Goal: Task Accomplishment & Management: Manage account settings

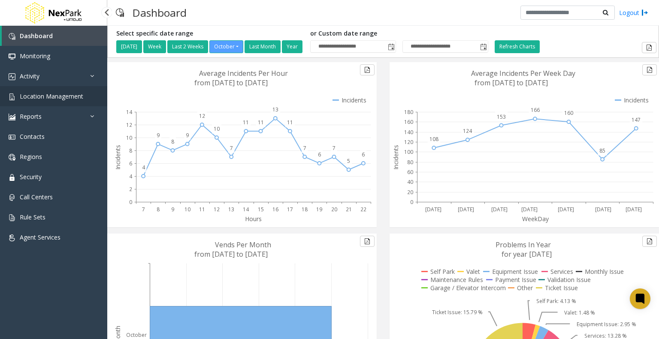
click at [67, 99] on span "Location Management" at bounding box center [51, 96] width 63 height 8
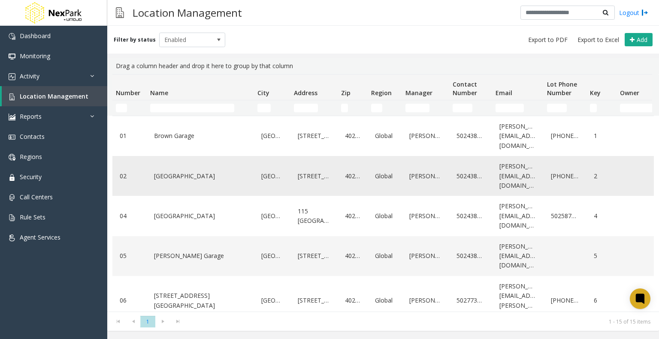
click at [170, 176] on link "[GEOGRAPHIC_DATA]" at bounding box center [200, 176] width 97 height 14
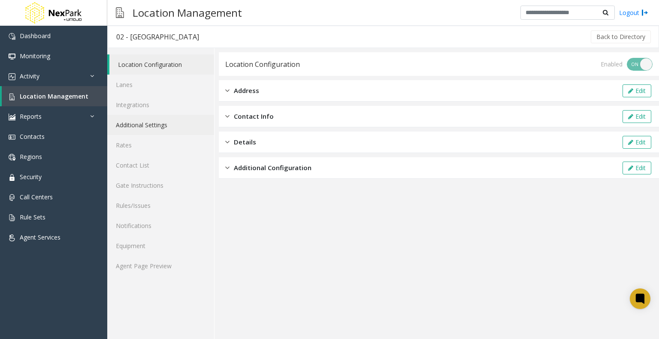
click at [148, 126] on link "Additional Settings" at bounding box center [160, 125] width 107 height 20
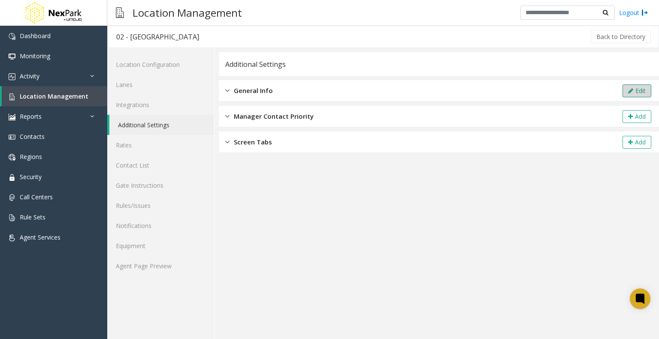
click at [635, 88] on button "Edit" at bounding box center [636, 90] width 29 height 13
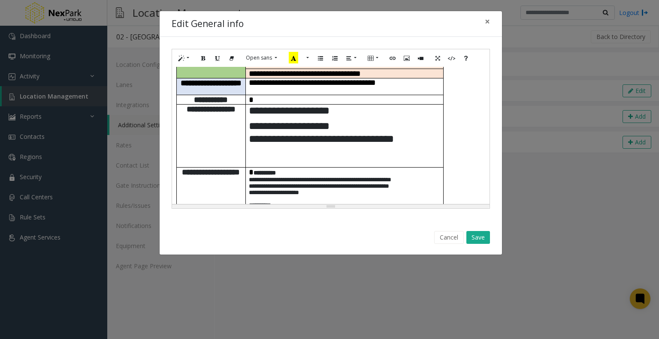
scroll to position [172, 0]
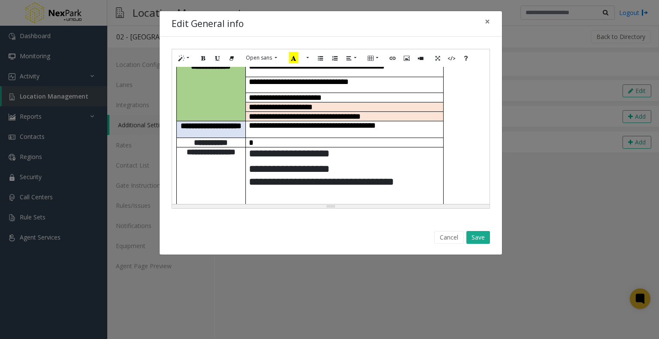
click at [307, 163] on p "**********" at bounding box center [344, 182] width 191 height 38
click at [248, 171] on td "**********" at bounding box center [344, 191] width 198 height 88
paste div
click at [483, 238] on button "Save" at bounding box center [478, 237] width 24 height 13
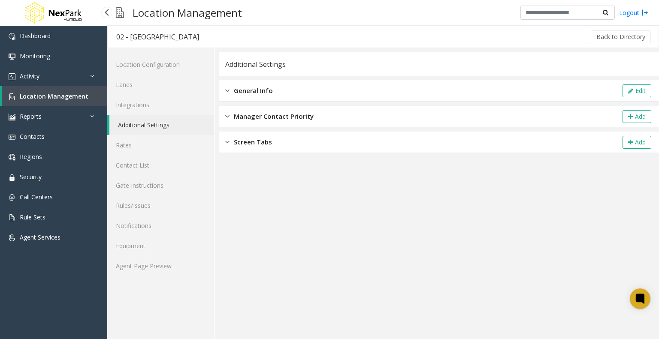
click at [44, 93] on span "Location Management" at bounding box center [54, 96] width 69 height 8
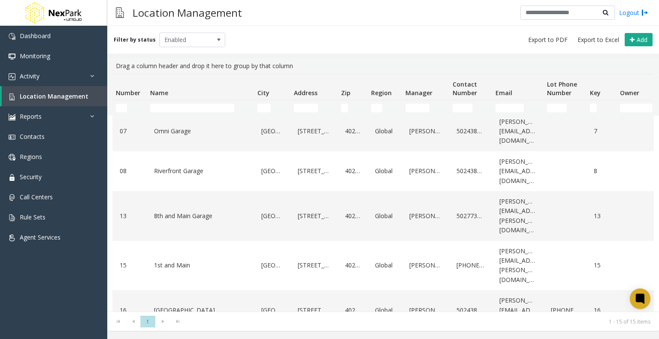
scroll to position [386, 0]
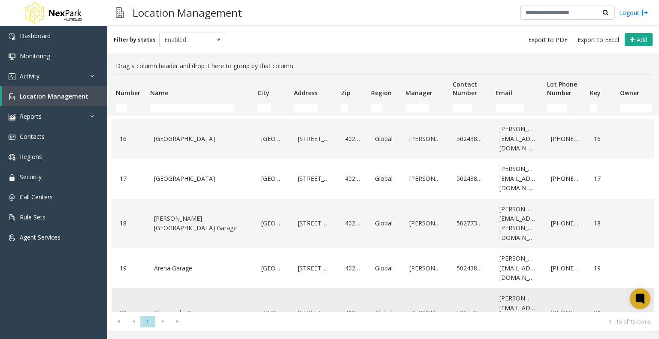
click at [178, 306] on link "Glassworks Garage" at bounding box center [200, 313] width 97 height 14
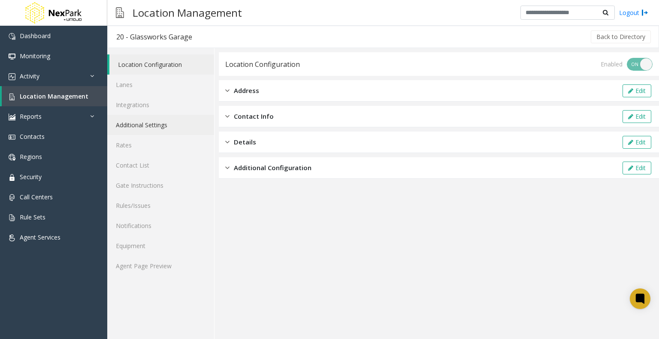
click at [142, 125] on link "Additional Settings" at bounding box center [160, 125] width 107 height 20
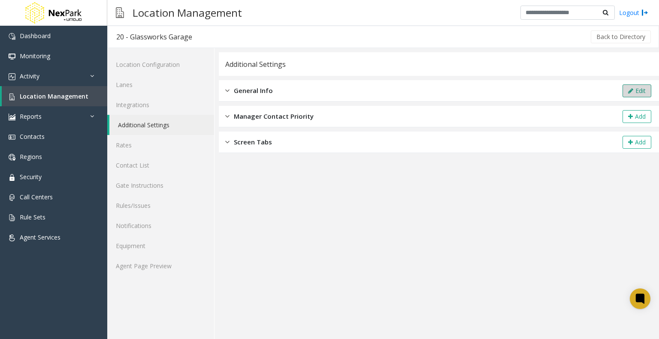
click at [633, 92] on button "Edit" at bounding box center [636, 90] width 29 height 13
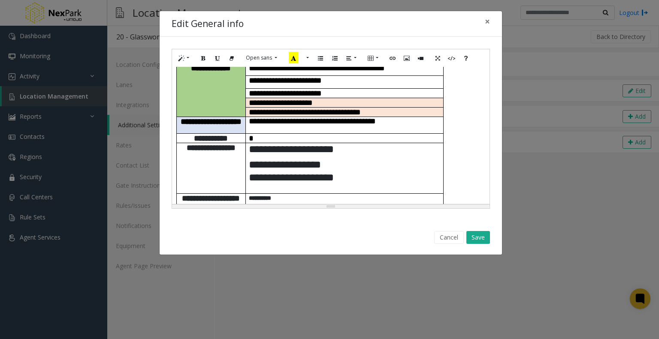
scroll to position [214, 0]
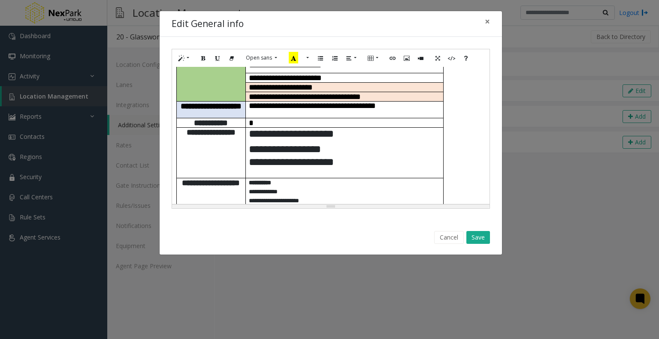
click at [250, 172] on p at bounding box center [344, 175] width 191 height 6
paste div
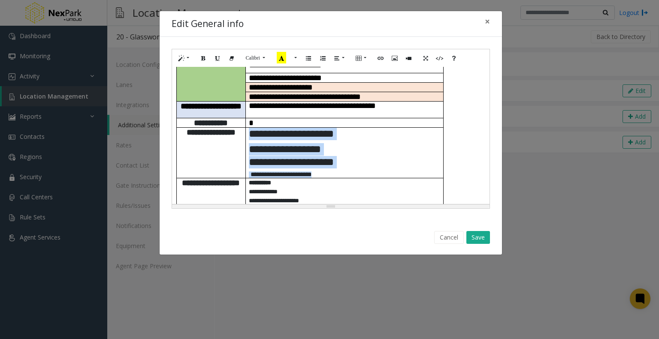
drag, startPoint x: 320, startPoint y: 168, endPoint x: 244, endPoint y: 171, distance: 76.8
click at [244, 171] on tr "**********" at bounding box center [309, 152] width 267 height 51
click at [319, 172] on p "**********" at bounding box center [344, 175] width 191 height 6
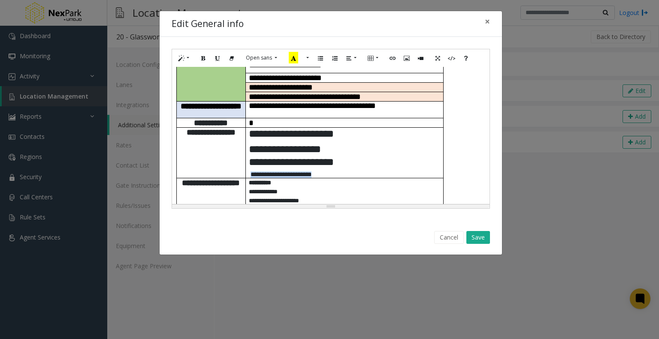
drag, startPoint x: 319, startPoint y: 168, endPoint x: 251, endPoint y: 170, distance: 67.8
click at [251, 172] on p "**********" at bounding box center [344, 175] width 191 height 6
click at [206, 56] on button "Bold (CTRL+B)" at bounding box center [203, 57] width 15 height 13
click at [479, 238] on button "Save" at bounding box center [478, 237] width 24 height 13
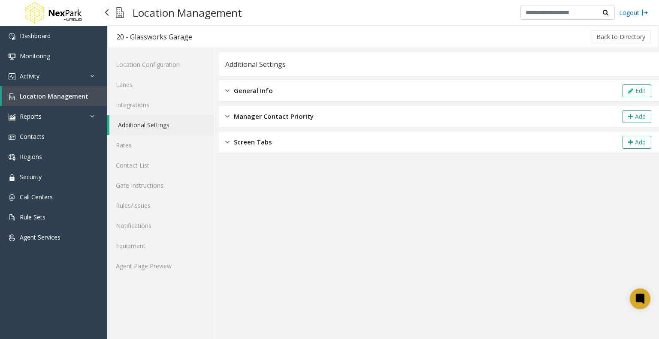
click at [64, 95] on span "Location Management" at bounding box center [54, 96] width 69 height 8
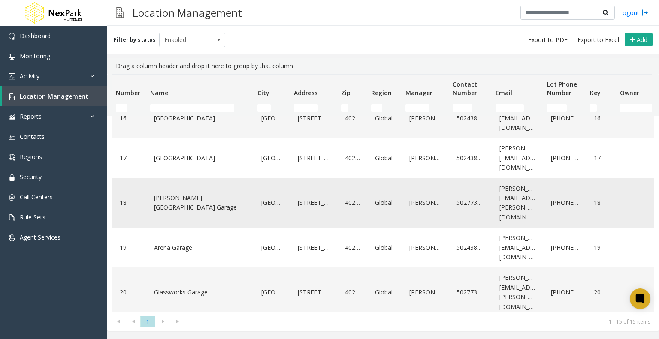
scroll to position [410, 0]
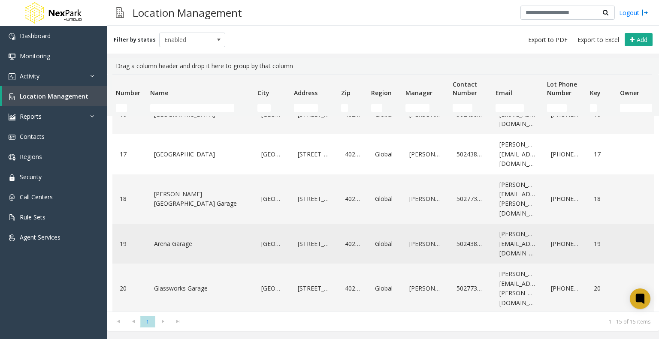
click at [172, 237] on link "Arena Garage" at bounding box center [200, 244] width 97 height 14
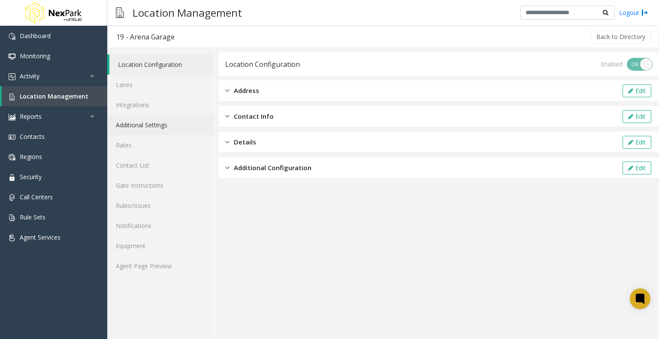
click at [150, 125] on link "Additional Settings" at bounding box center [160, 125] width 107 height 20
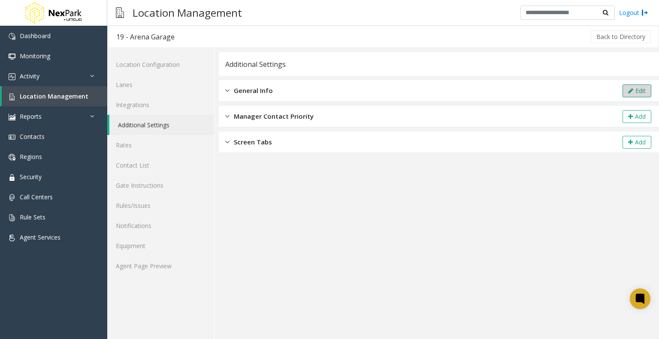
click at [630, 85] on button "Edit" at bounding box center [636, 90] width 29 height 13
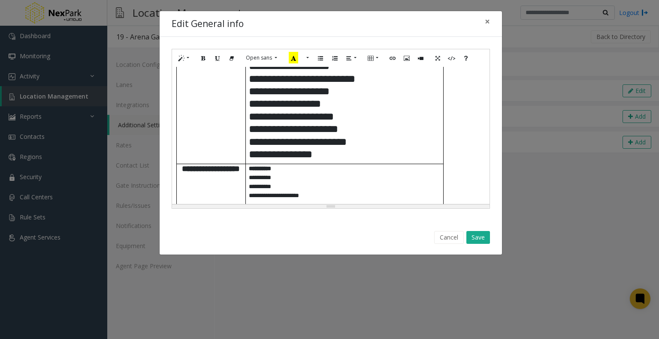
scroll to position [386, 0]
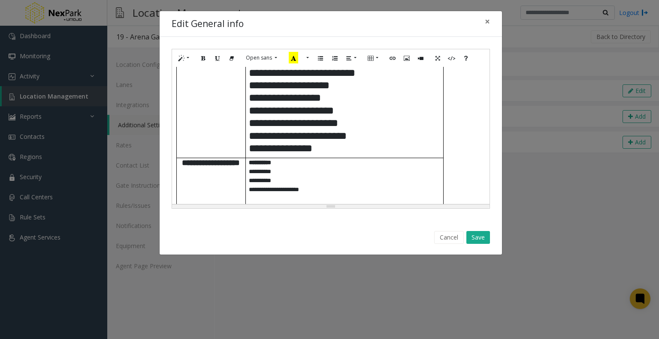
click at [334, 134] on p "**********" at bounding box center [344, 60] width 191 height 189
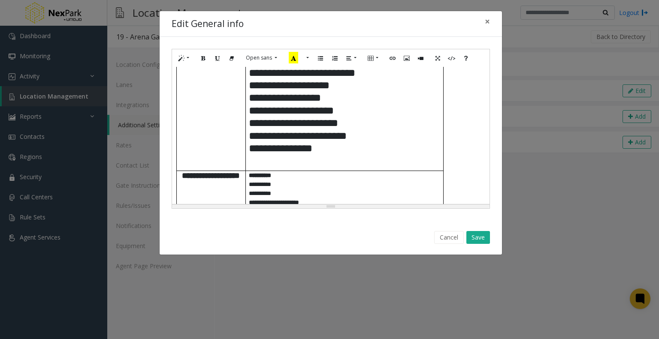
paste div
drag, startPoint x: 316, startPoint y: 151, endPoint x: 249, endPoint y: 151, distance: 66.5
click at [249, 155] on p "**********" at bounding box center [344, 161] width 191 height 12
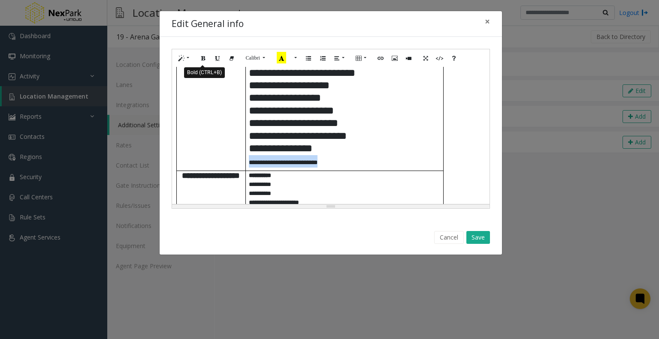
click at [202, 58] on icon "Bold (CTRL+B)" at bounding box center [203, 57] width 5 height 7
click at [483, 237] on button "Save" at bounding box center [478, 237] width 24 height 13
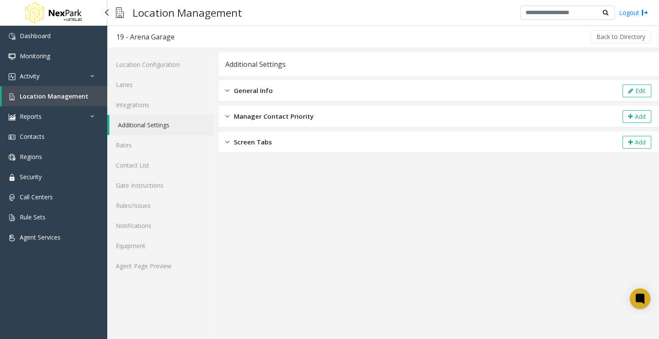
click at [62, 96] on span "Location Management" at bounding box center [54, 96] width 69 height 8
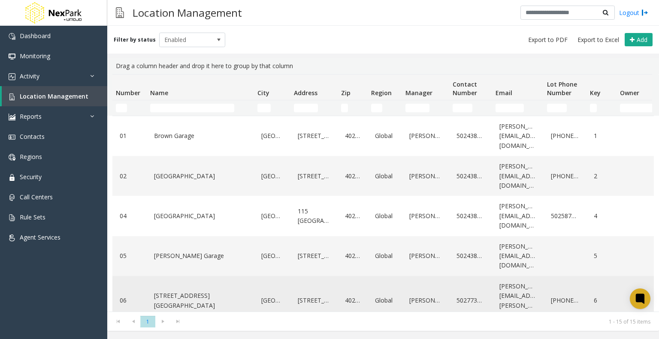
click at [195, 293] on link "[STREET_ADDRESS][GEOGRAPHIC_DATA]" at bounding box center [200, 301] width 97 height 24
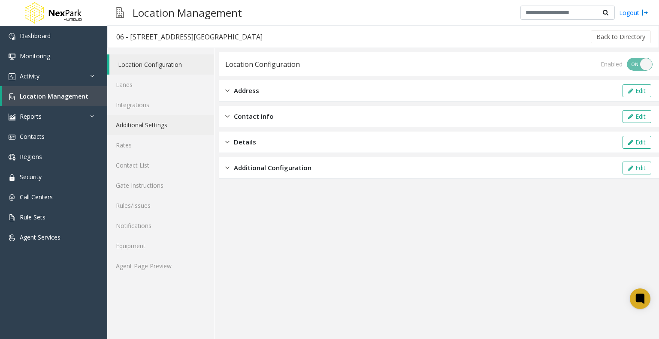
click at [153, 125] on link "Additional Settings" at bounding box center [160, 125] width 107 height 20
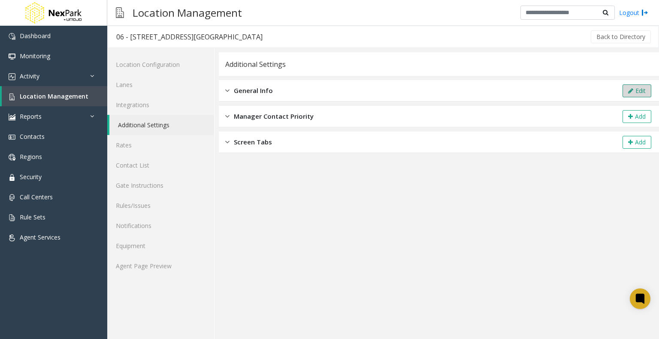
click at [638, 86] on button "Edit" at bounding box center [636, 90] width 29 height 13
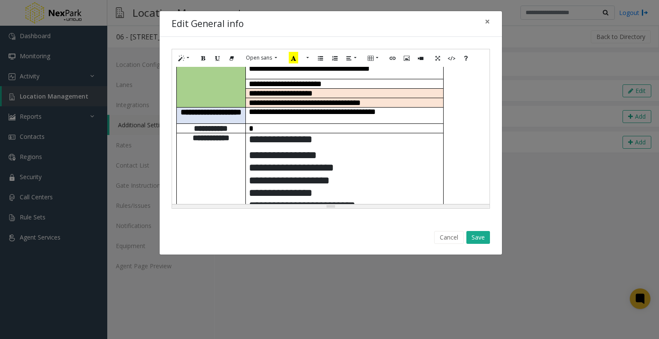
scroll to position [257, 0]
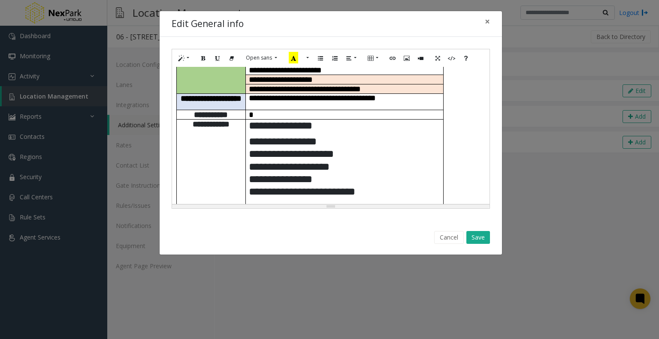
click at [250, 202] on p at bounding box center [344, 205] width 191 height 6
paste div
drag, startPoint x: 319, startPoint y: 159, endPoint x: 248, endPoint y: 163, distance: 71.7
click at [248, 163] on td "**********" at bounding box center [344, 164] width 198 height 88
click at [204, 54] on icon "Bold (CTRL+B)" at bounding box center [203, 57] width 5 height 7
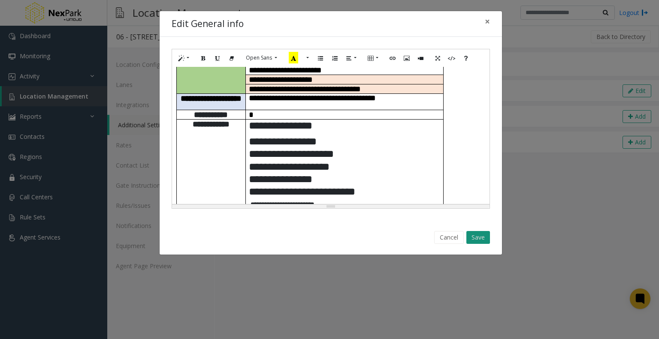
click at [474, 235] on button "Save" at bounding box center [478, 237] width 24 height 13
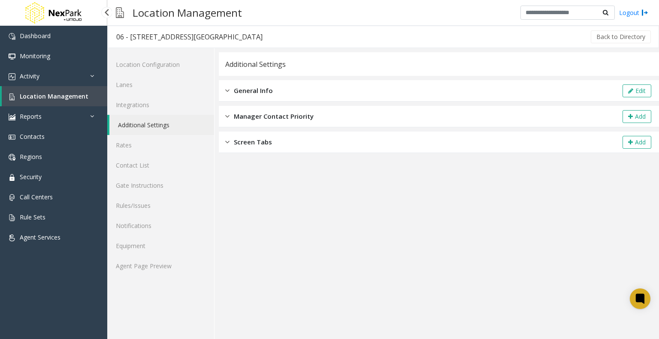
click at [66, 100] on span "Location Management" at bounding box center [54, 96] width 69 height 8
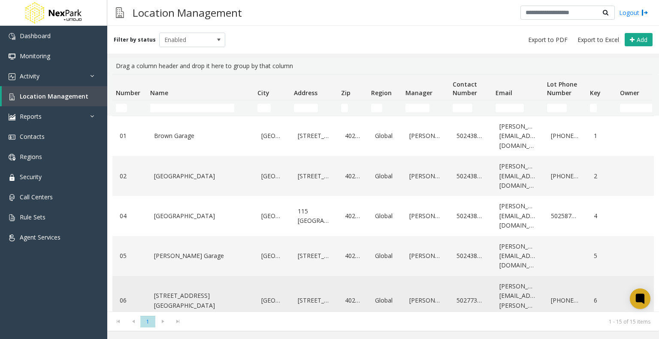
click at [185, 293] on link "[STREET_ADDRESS][GEOGRAPHIC_DATA]" at bounding box center [200, 301] width 97 height 24
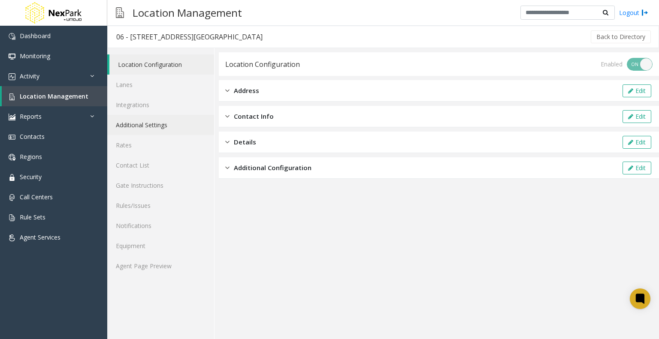
click at [138, 125] on link "Additional Settings" at bounding box center [160, 125] width 107 height 20
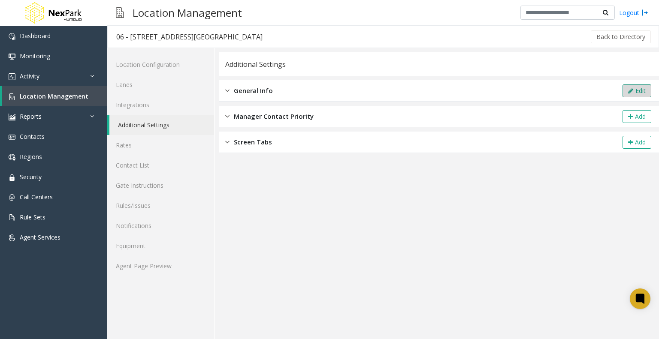
click at [640, 90] on button "Edit" at bounding box center [636, 90] width 29 height 13
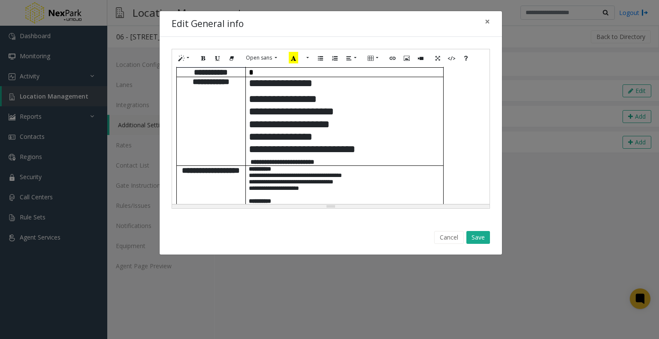
scroll to position [300, 0]
click at [323, 159] on p "**********" at bounding box center [344, 162] width 191 height 6
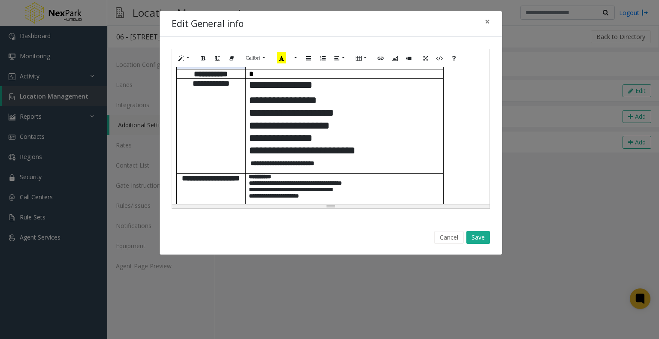
paste div
drag, startPoint x: 320, startPoint y: 126, endPoint x: 249, endPoint y: 126, distance: 71.2
click at [249, 167] on p "**********" at bounding box center [344, 170] width 191 height 6
click at [201, 58] on icon "Bold (CTRL+B)" at bounding box center [203, 57] width 5 height 7
click at [479, 238] on button "Save" at bounding box center [478, 237] width 24 height 13
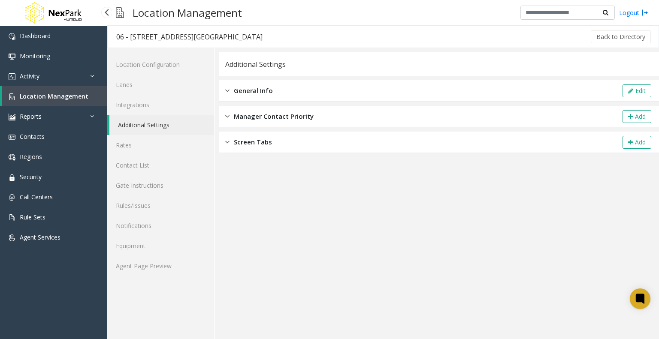
click at [54, 96] on span "Location Management" at bounding box center [54, 96] width 69 height 8
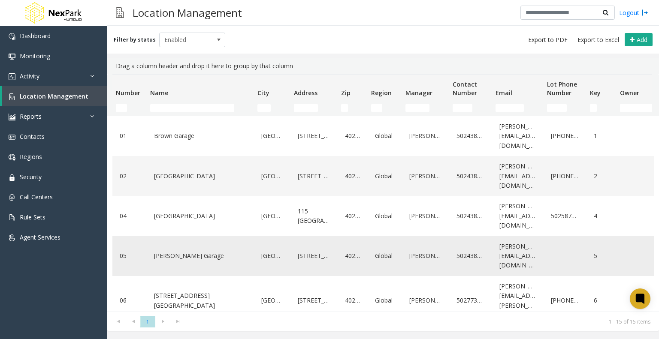
click at [171, 256] on link "[PERSON_NAME] Garage" at bounding box center [200, 256] width 97 height 14
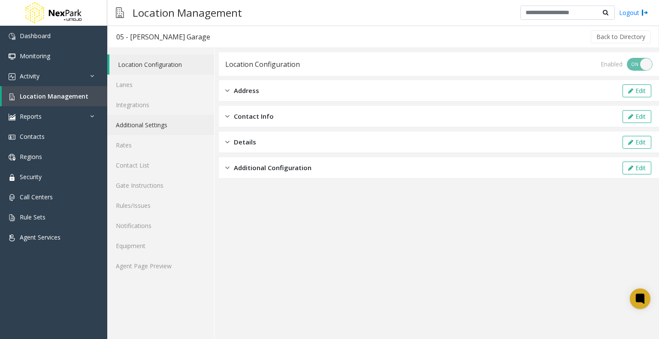
click at [148, 125] on link "Additional Settings" at bounding box center [160, 125] width 107 height 20
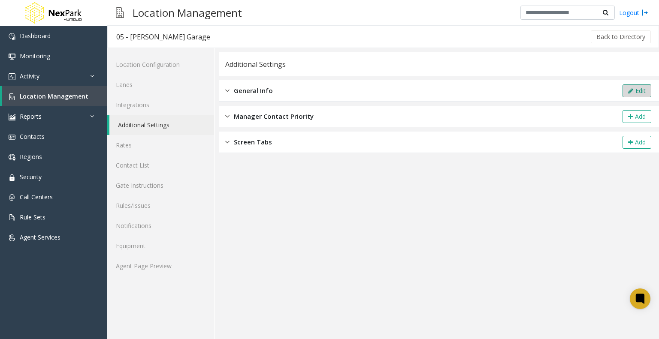
click at [635, 90] on button "Edit" at bounding box center [636, 90] width 29 height 13
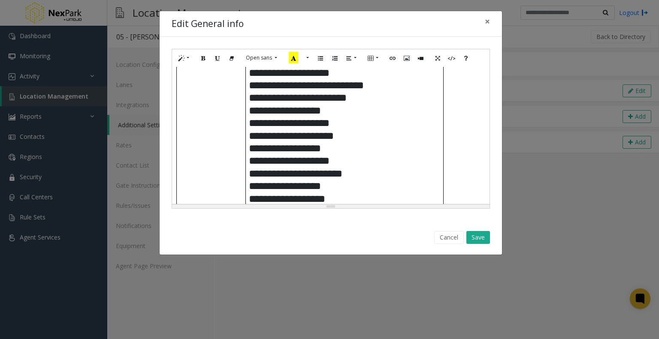
scroll to position [472, 0]
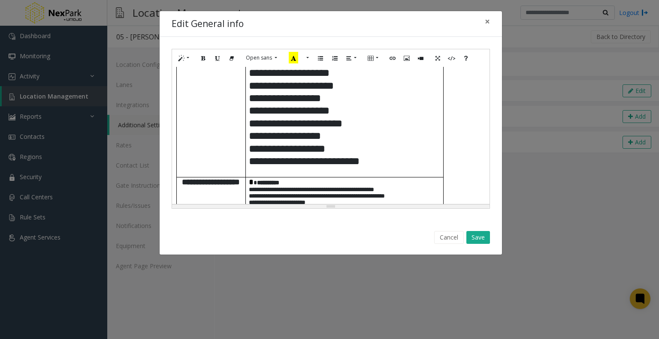
click at [250, 171] on p at bounding box center [344, 174] width 191 height 6
paste div
drag, startPoint x: 317, startPoint y: 139, endPoint x: 246, endPoint y: 141, distance: 71.2
click at [246, 141] on td "**********" at bounding box center [344, 32] width 198 height 290
click at [202, 60] on icon "Bold (CTRL+B)" at bounding box center [203, 57] width 5 height 7
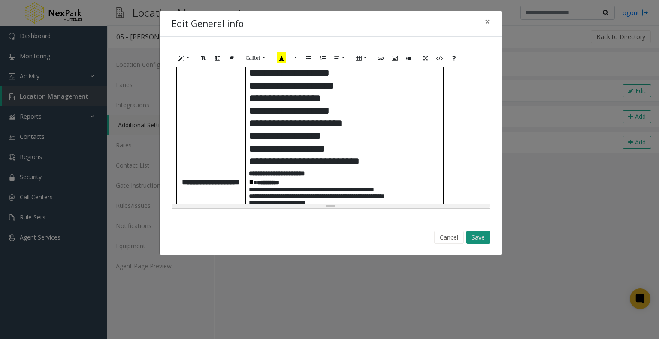
click at [476, 236] on button "Save" at bounding box center [478, 237] width 24 height 13
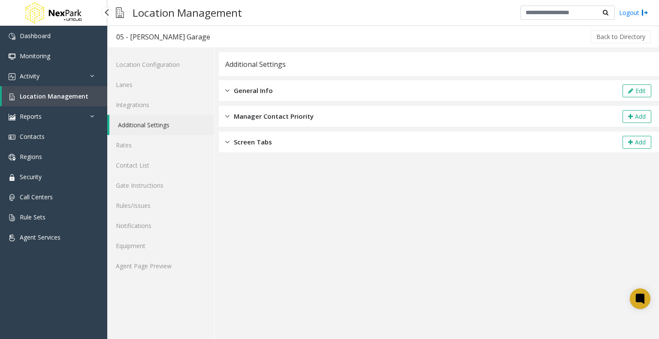
click at [55, 14] on img at bounding box center [53, 13] width 60 height 26
